Goal: Task Accomplishment & Management: Manage account settings

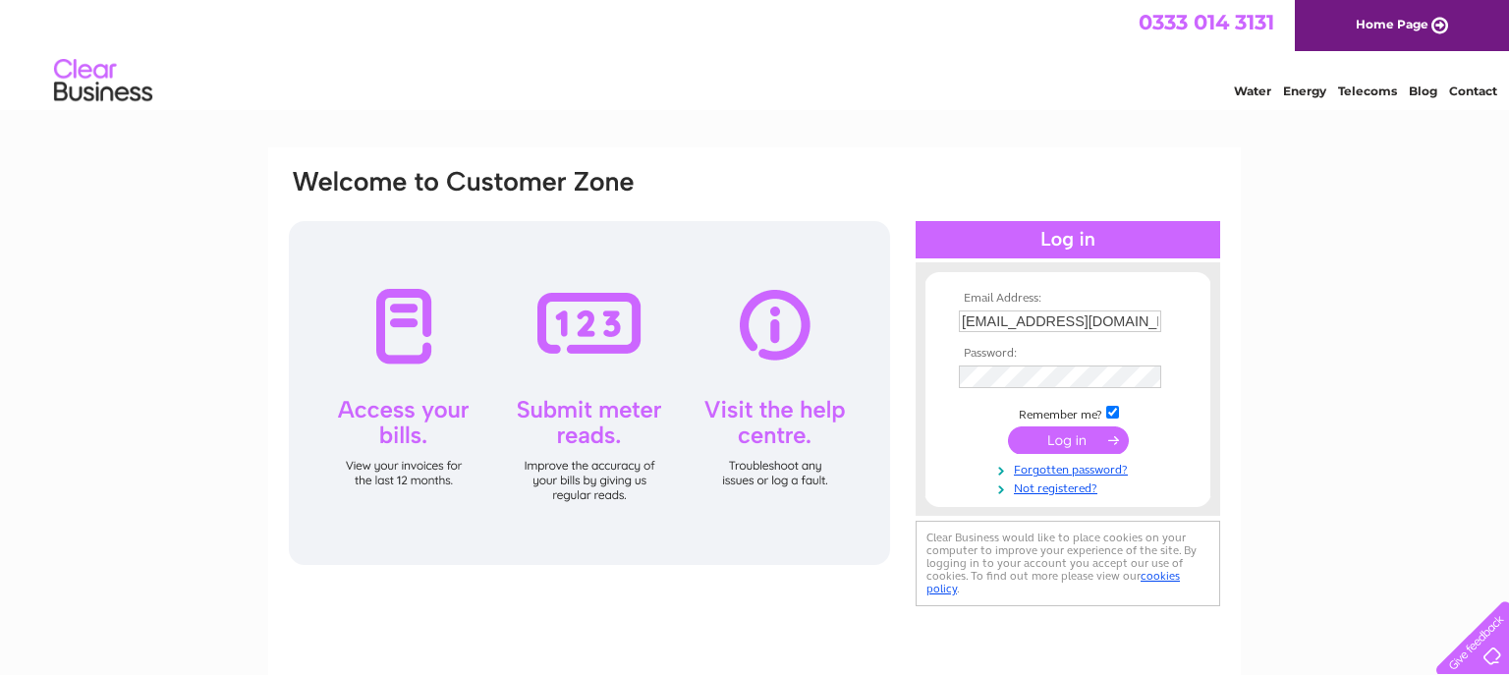
click at [1063, 440] on input "submit" at bounding box center [1068, 440] width 121 height 28
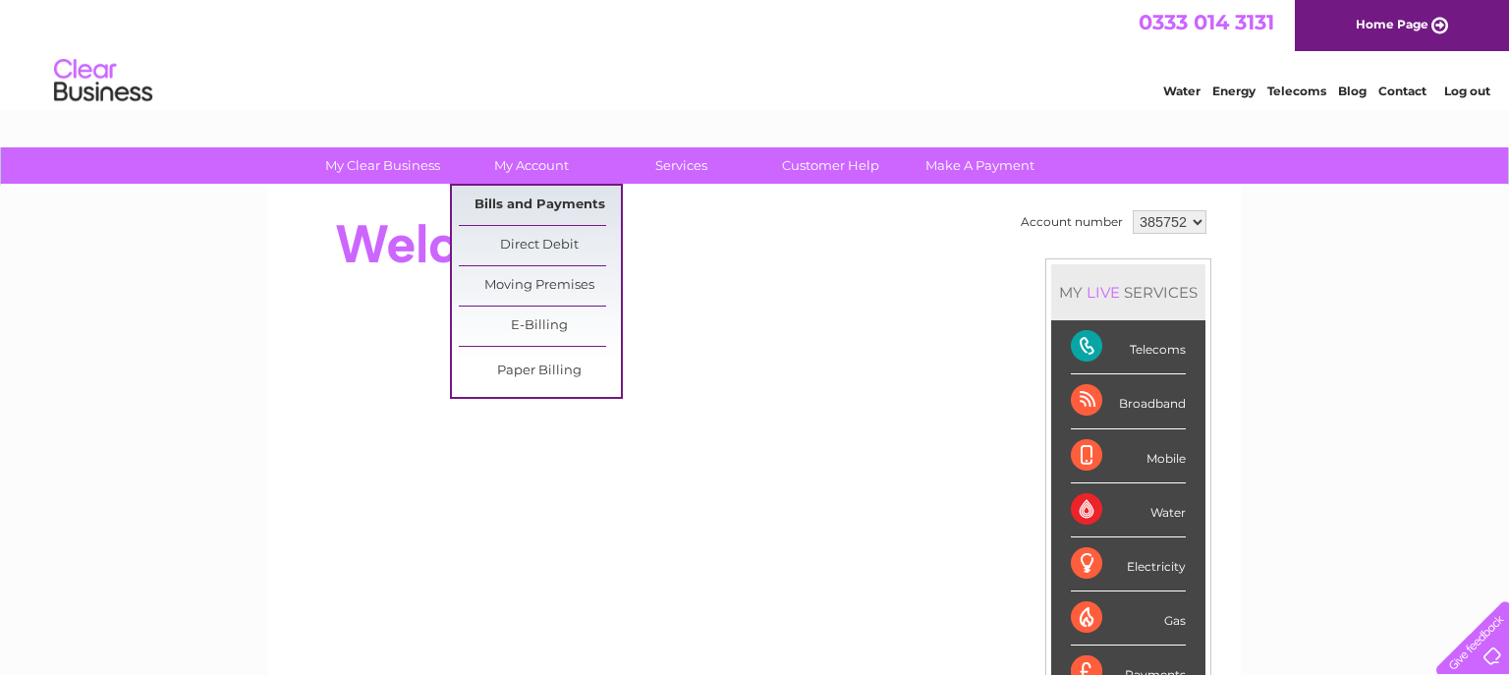
click at [524, 202] on link "Bills and Payments" at bounding box center [540, 205] width 162 height 39
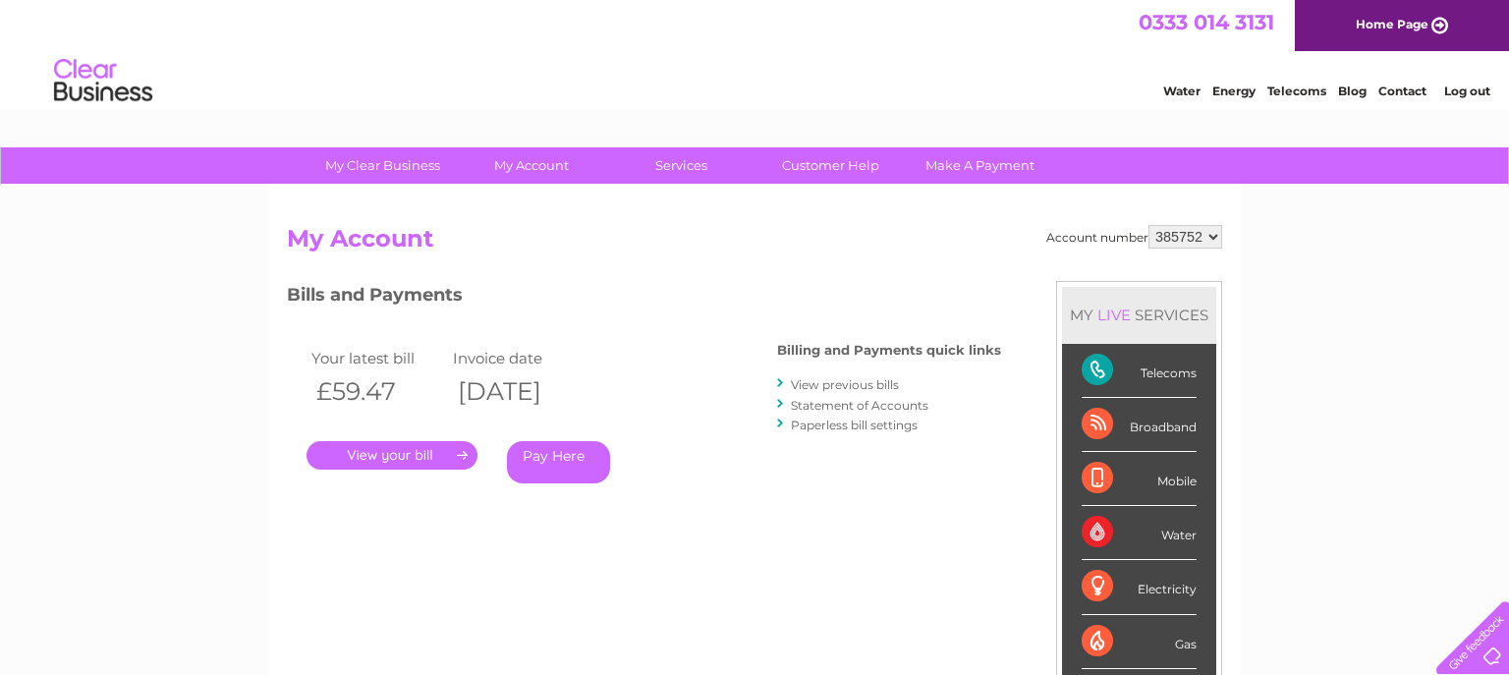
click at [382, 456] on link "." at bounding box center [392, 455] width 171 height 28
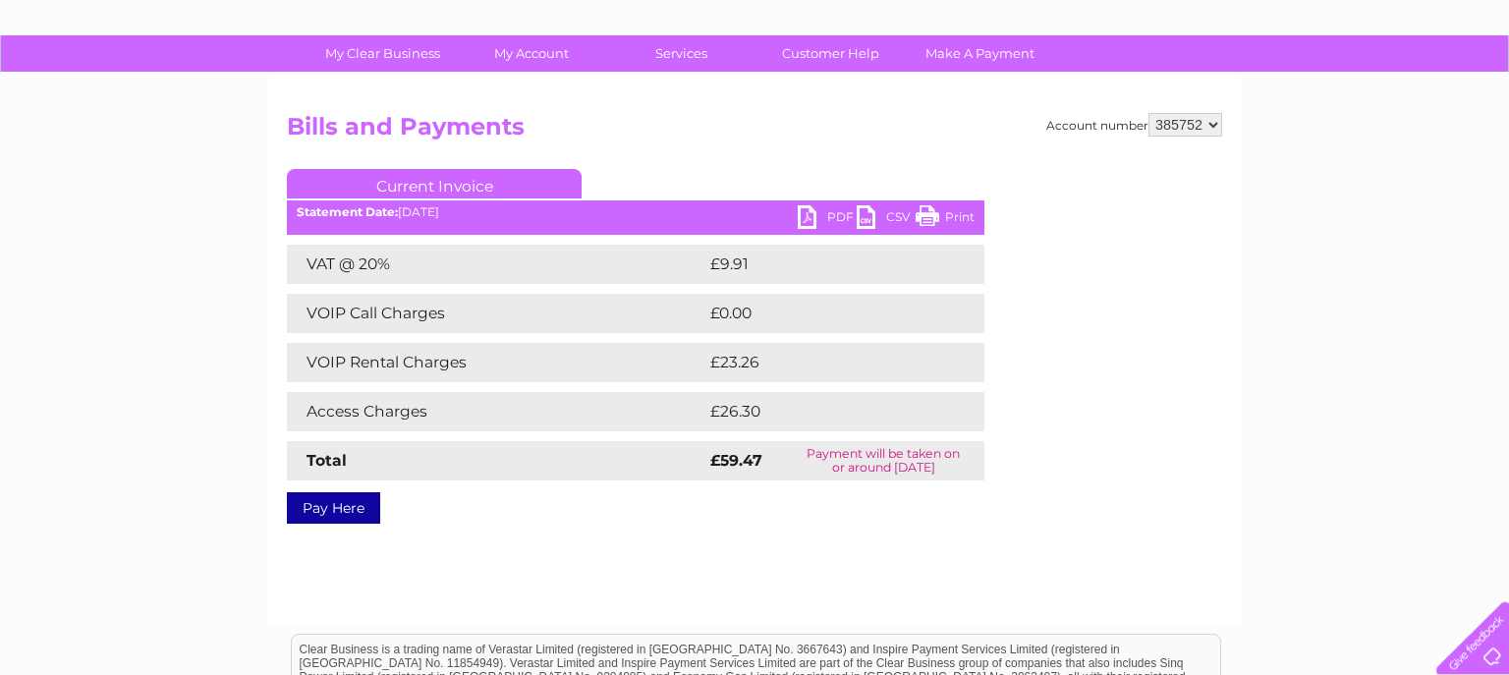
scroll to position [130, 0]
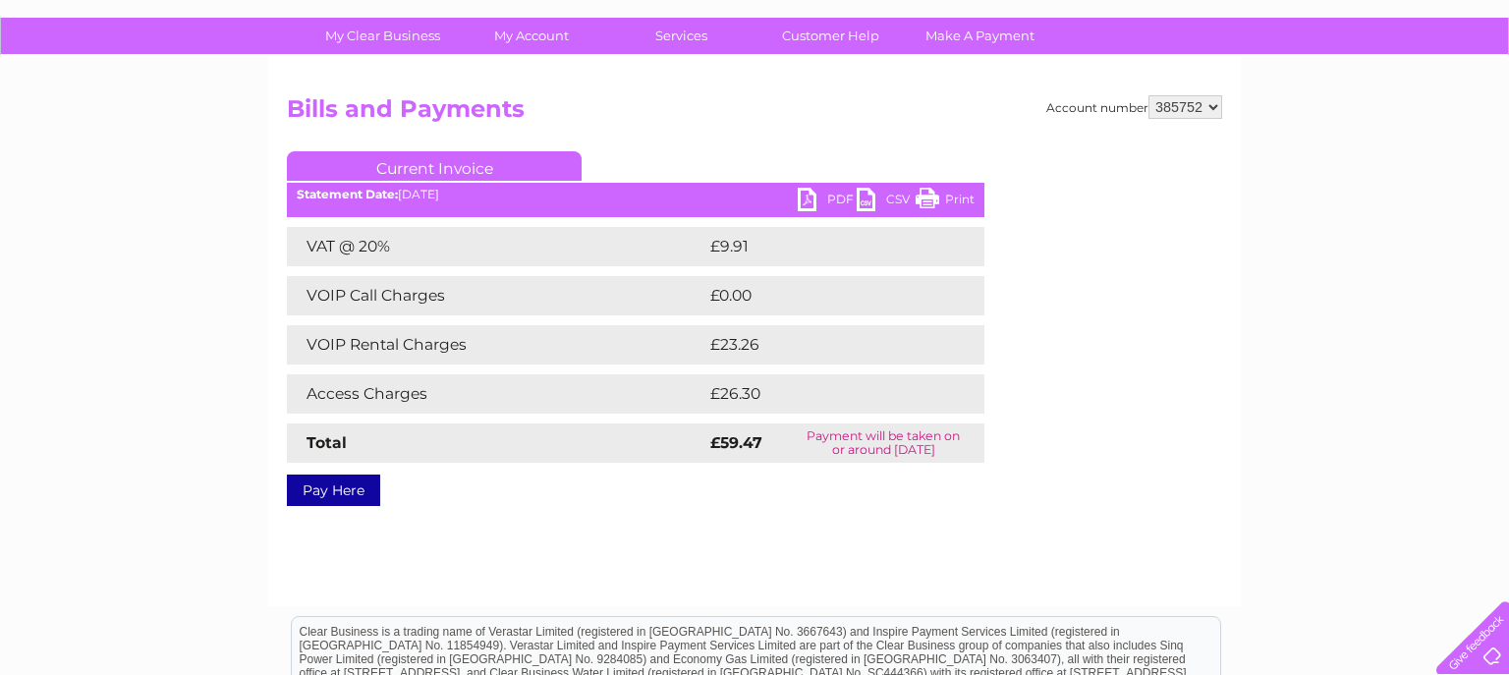
click at [809, 197] on link "PDF" at bounding box center [827, 202] width 59 height 28
